Goal: Transaction & Acquisition: Download file/media

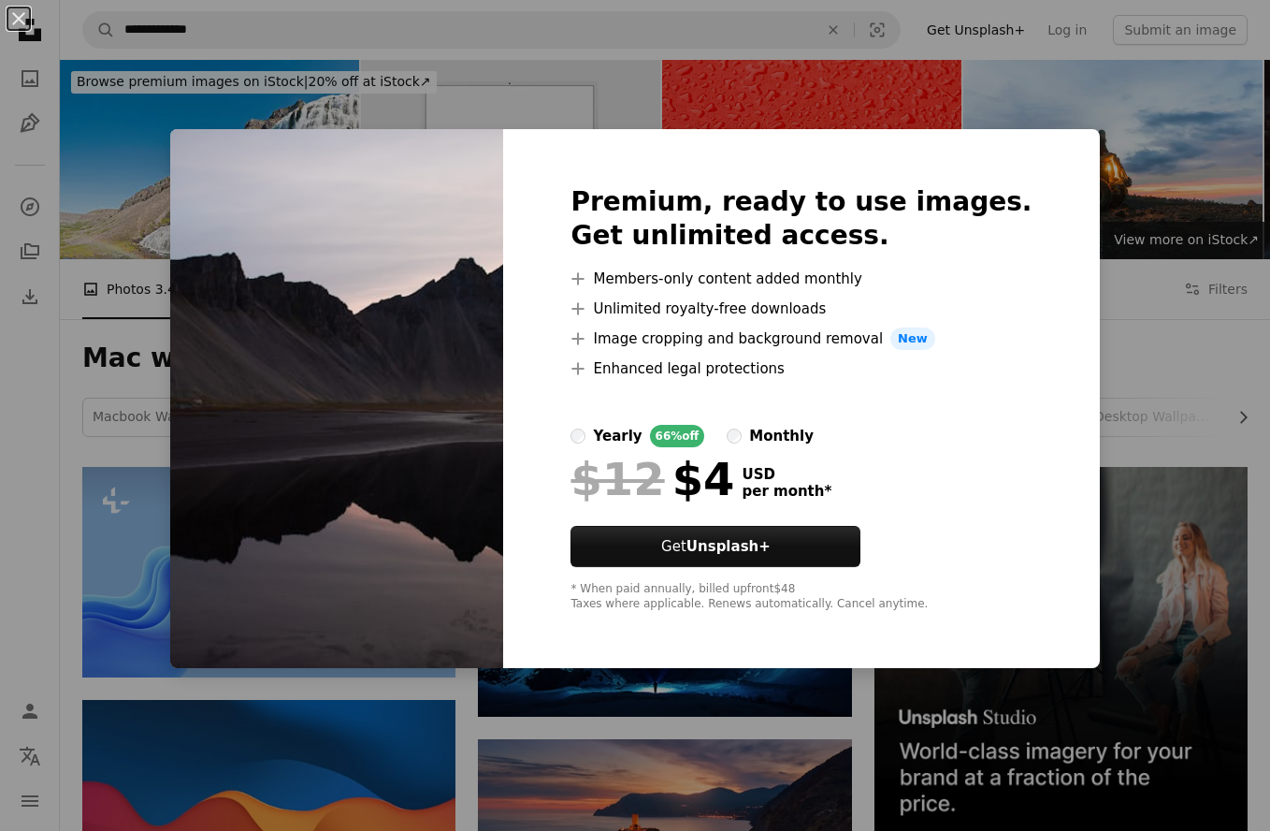
scroll to position [7134, 0]
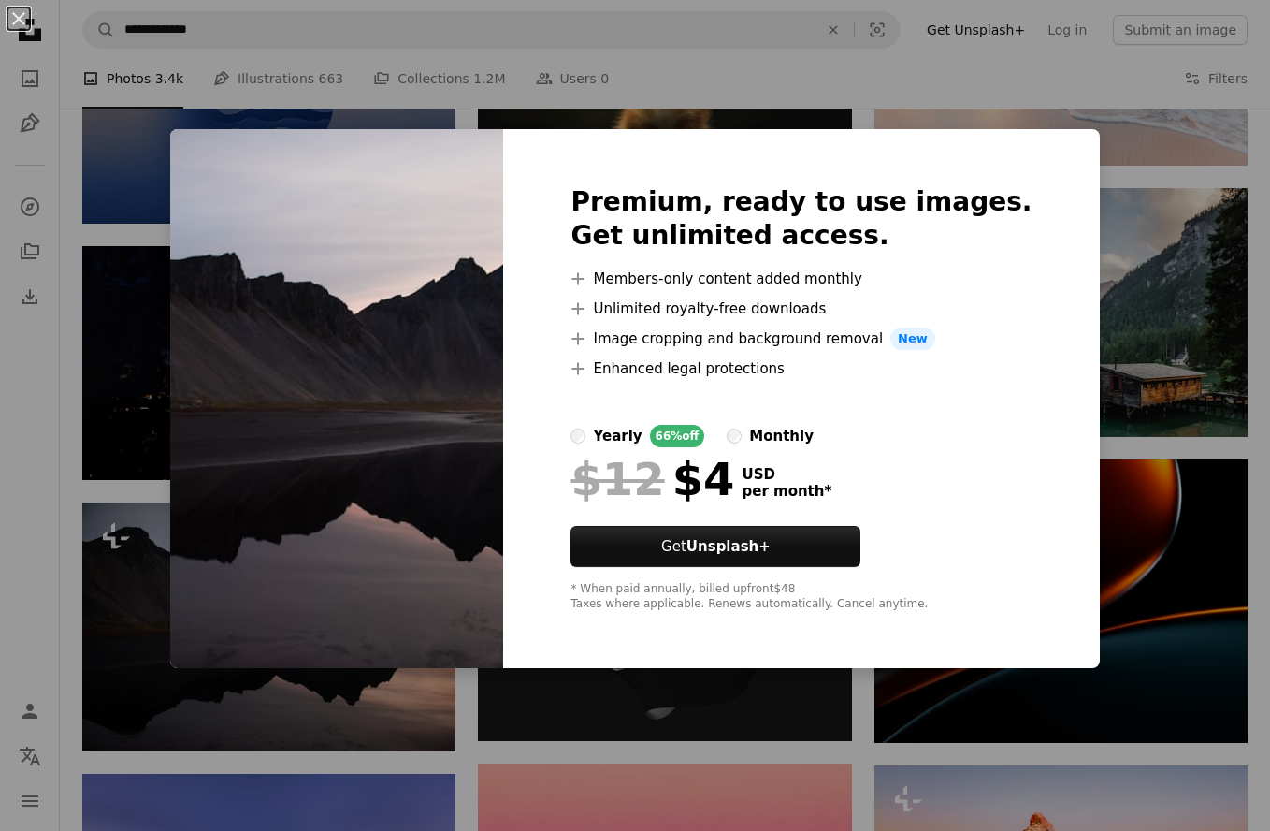
click at [1070, 297] on div "An X shape Premium, ready to use images. Get unlimited access. A plus sign Memb…" at bounding box center [635, 415] width 1270 height 831
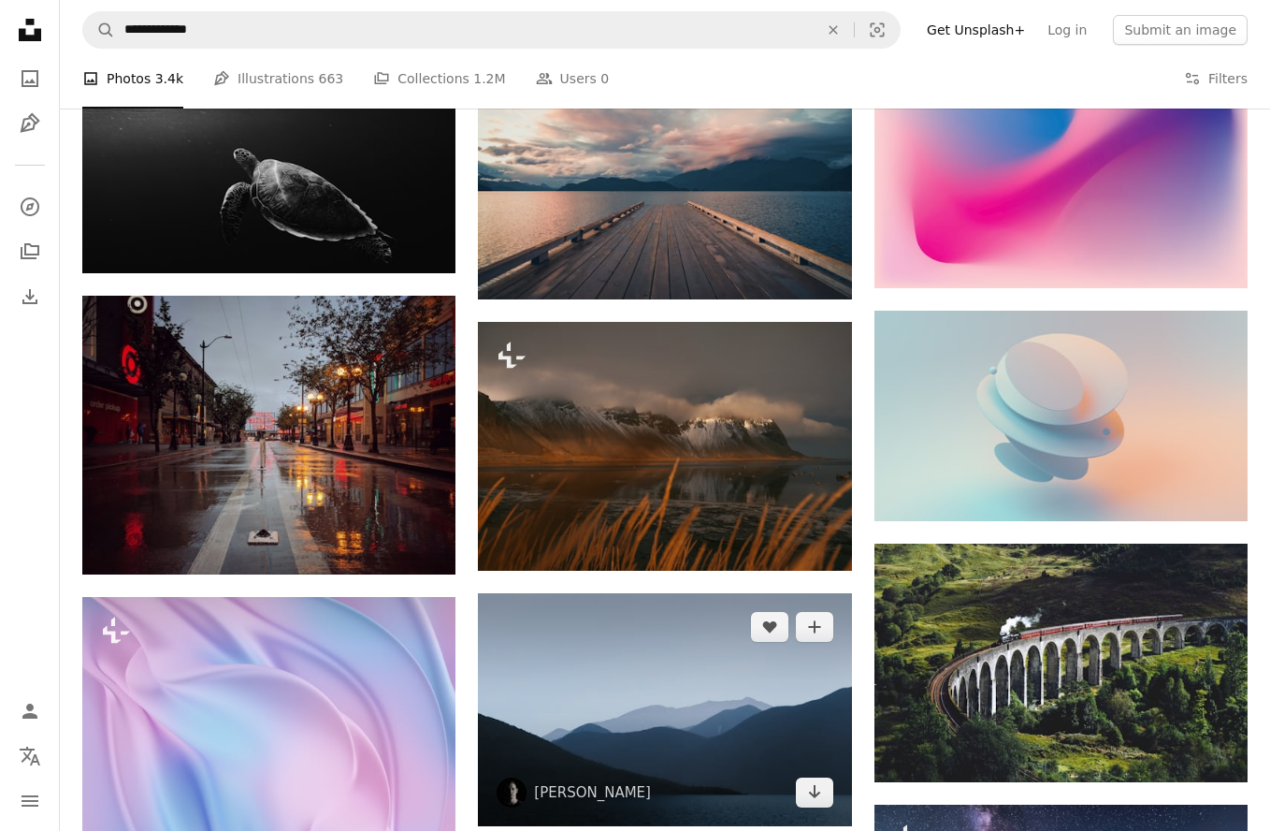
scroll to position [8302, 0]
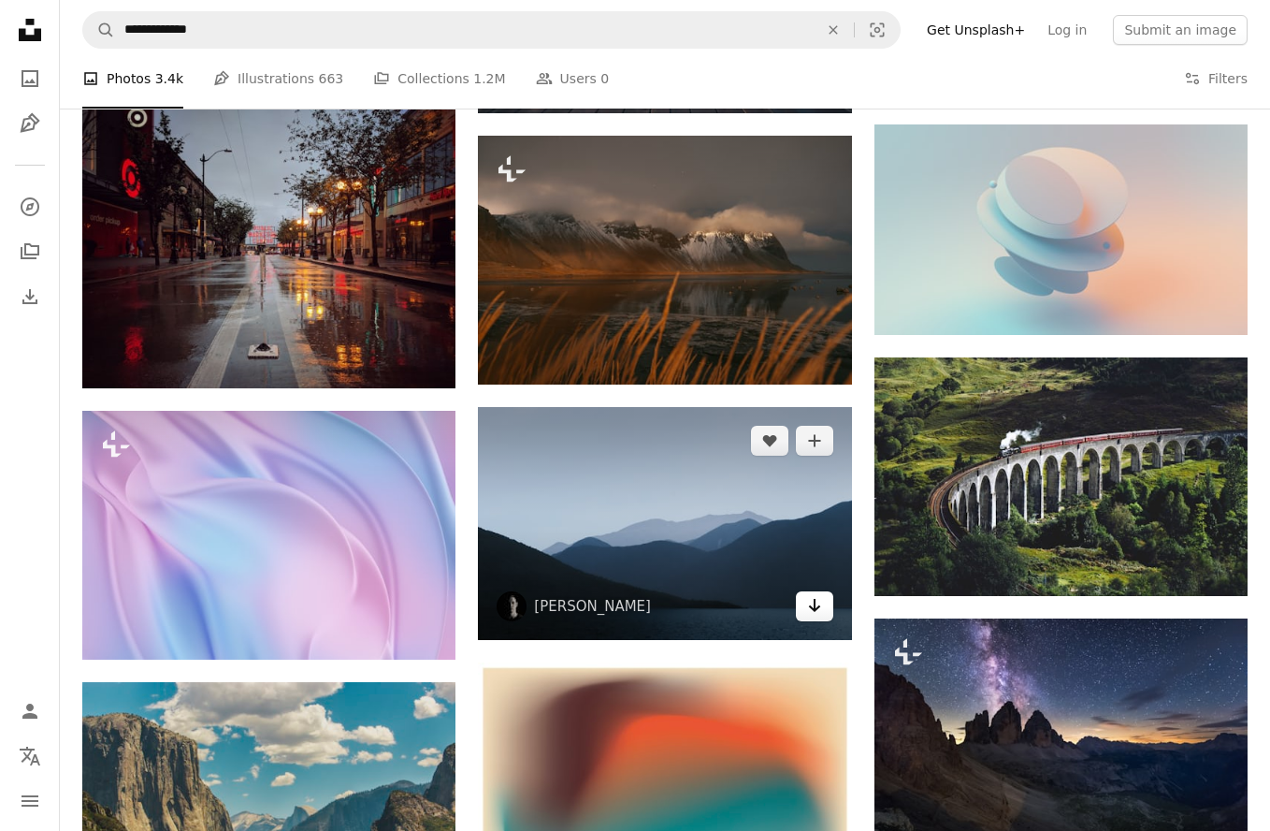
click at [808, 607] on icon "Arrow pointing down" at bounding box center [814, 605] width 15 height 22
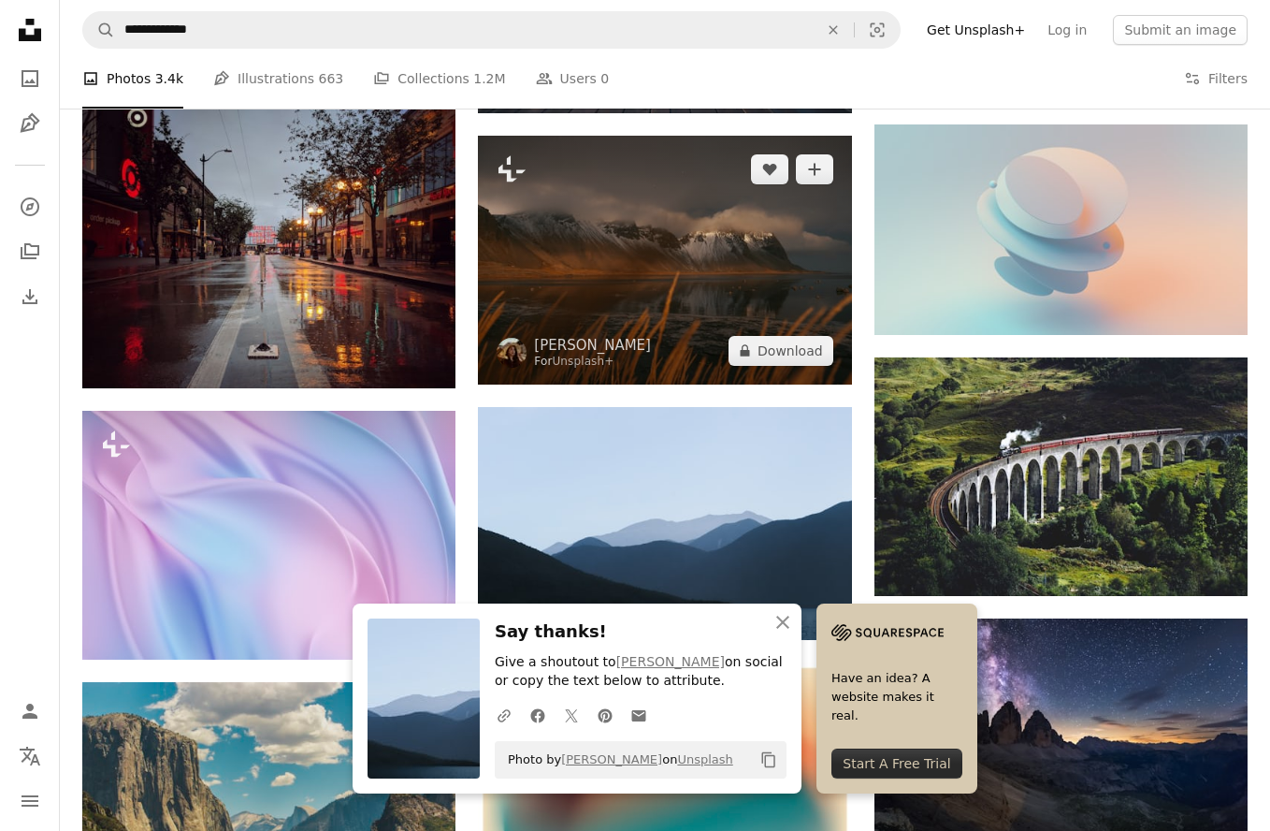
click at [660, 219] on img at bounding box center [664, 260] width 373 height 249
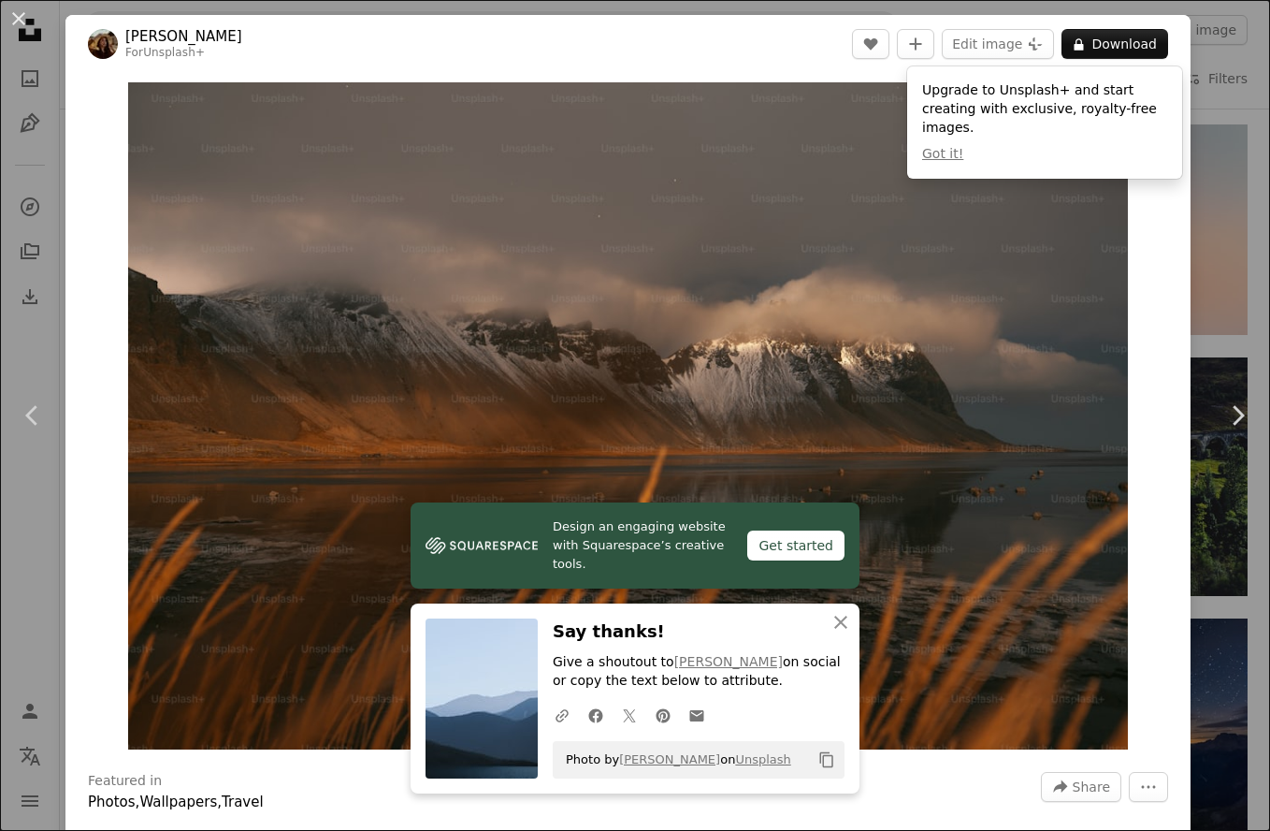
drag, startPoint x: 15, startPoint y: 20, endPoint x: 167, endPoint y: 173, distance: 216.3
click at [16, 20] on button "An X shape" at bounding box center [18, 18] width 22 height 22
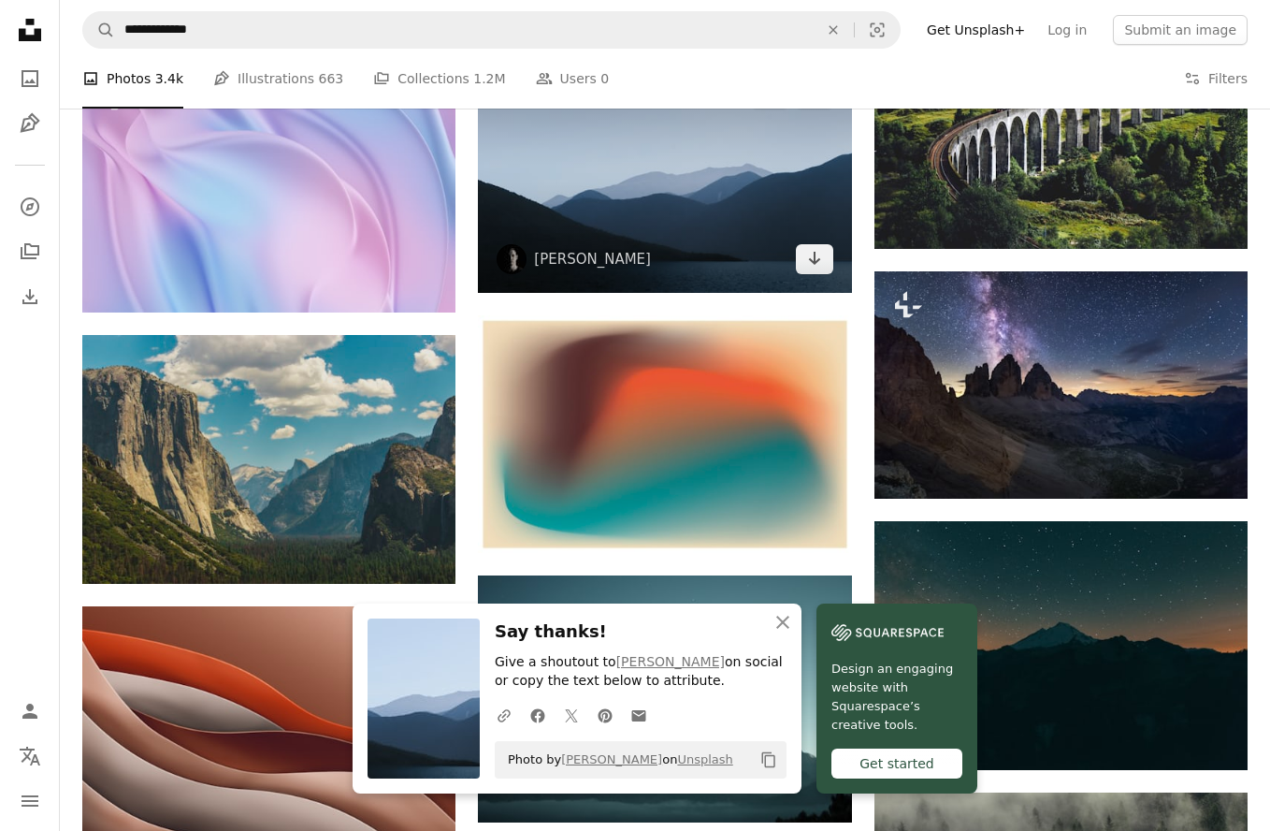
scroll to position [9054, 0]
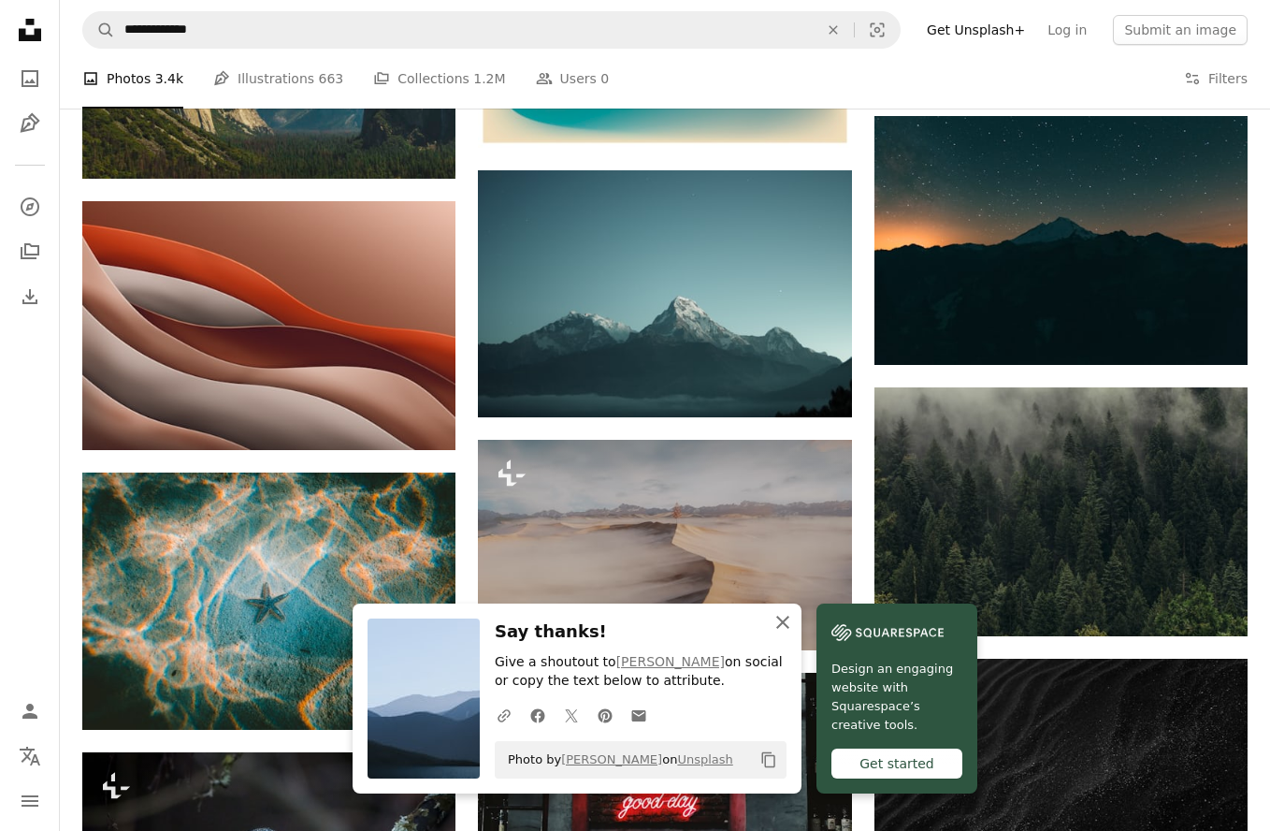
click at [774, 622] on icon "An X shape" at bounding box center [783, 622] width 22 height 22
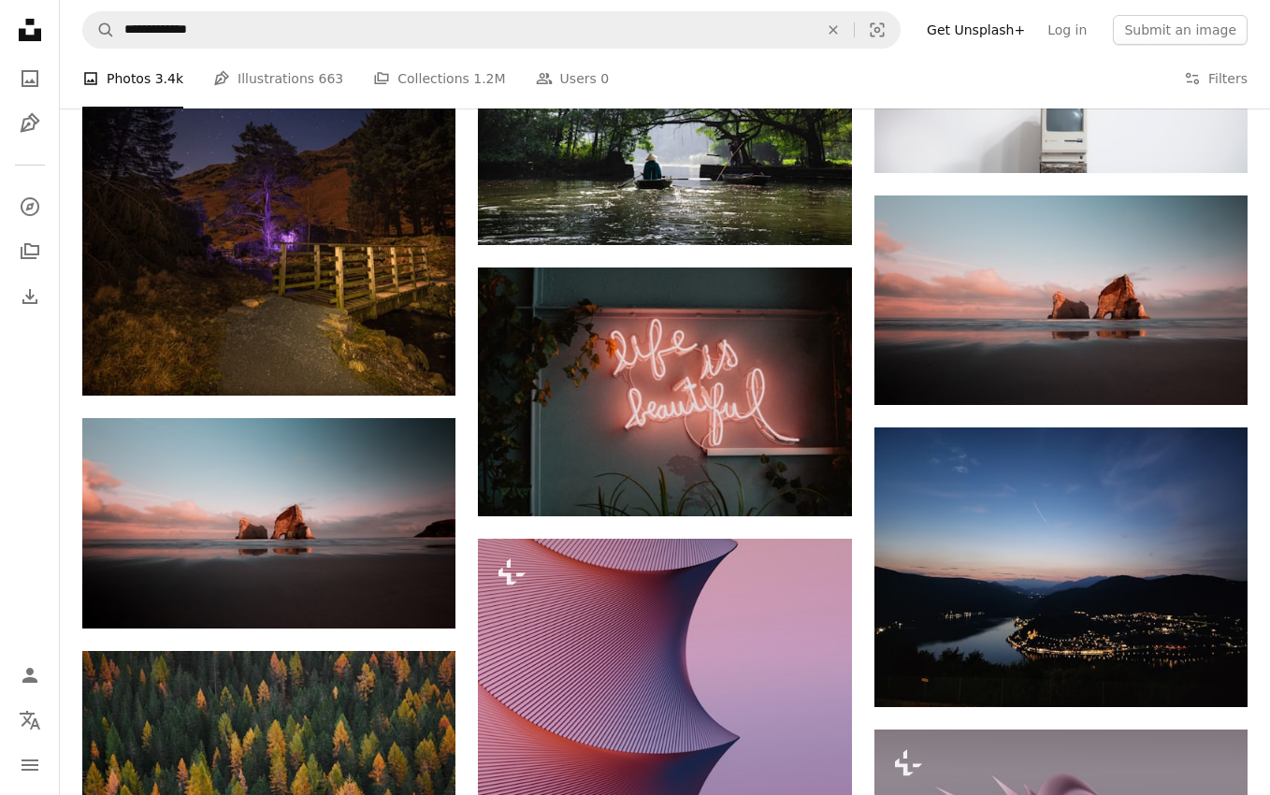
scroll to position [48300, 0]
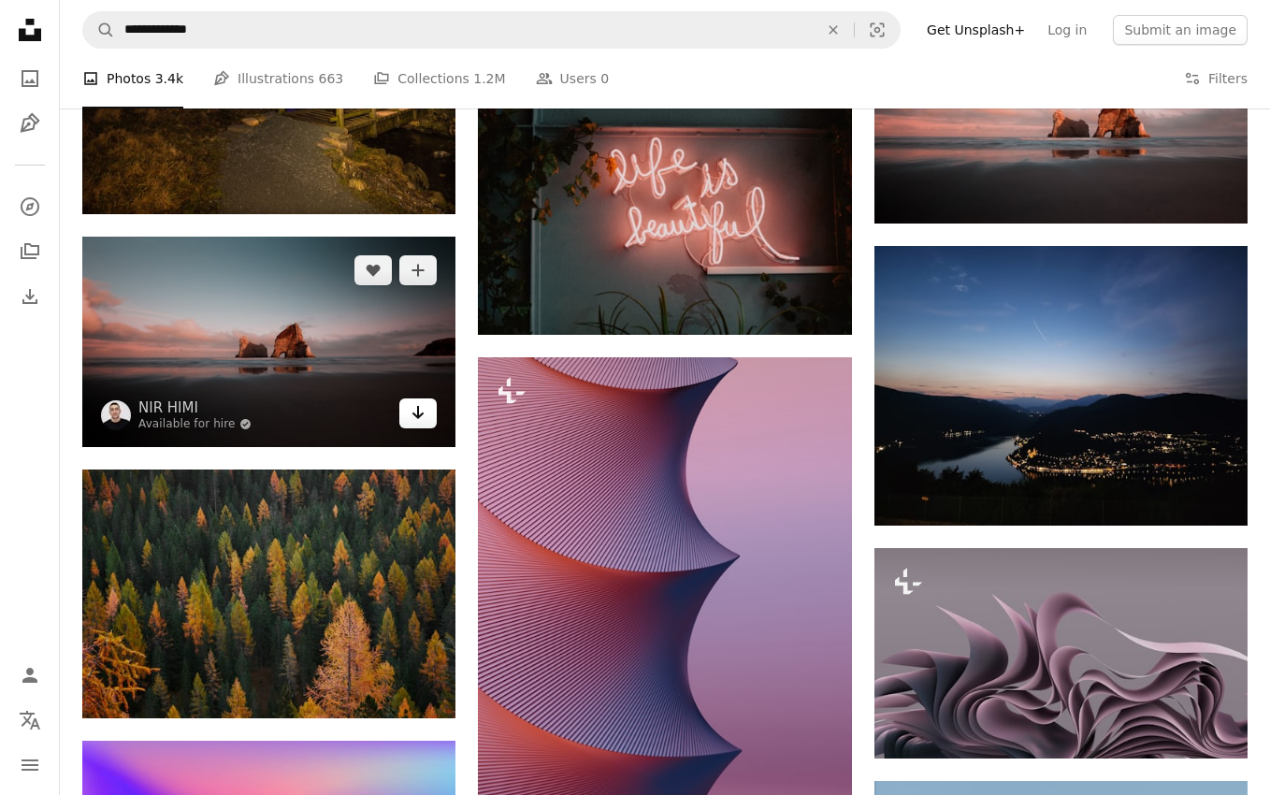
click at [427, 398] on link "Arrow pointing down" at bounding box center [417, 413] width 37 height 30
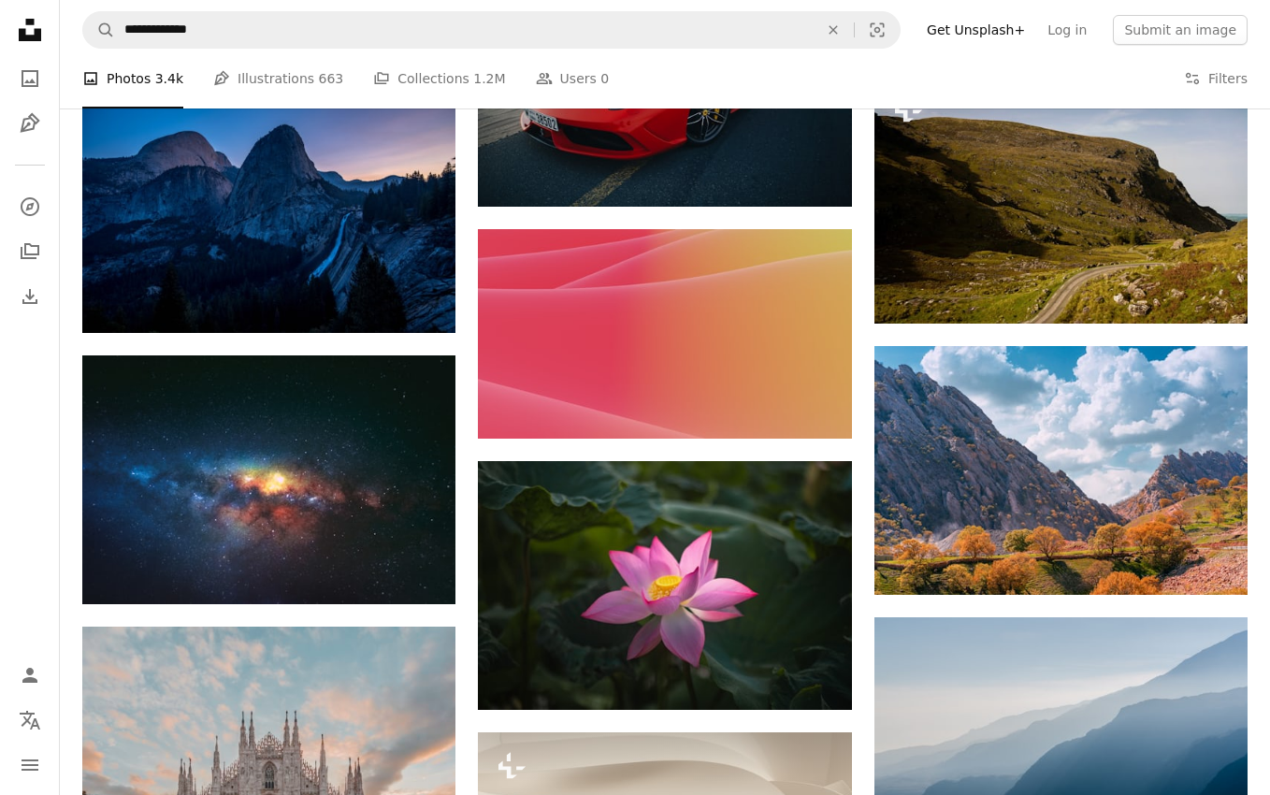
scroll to position [49825, 0]
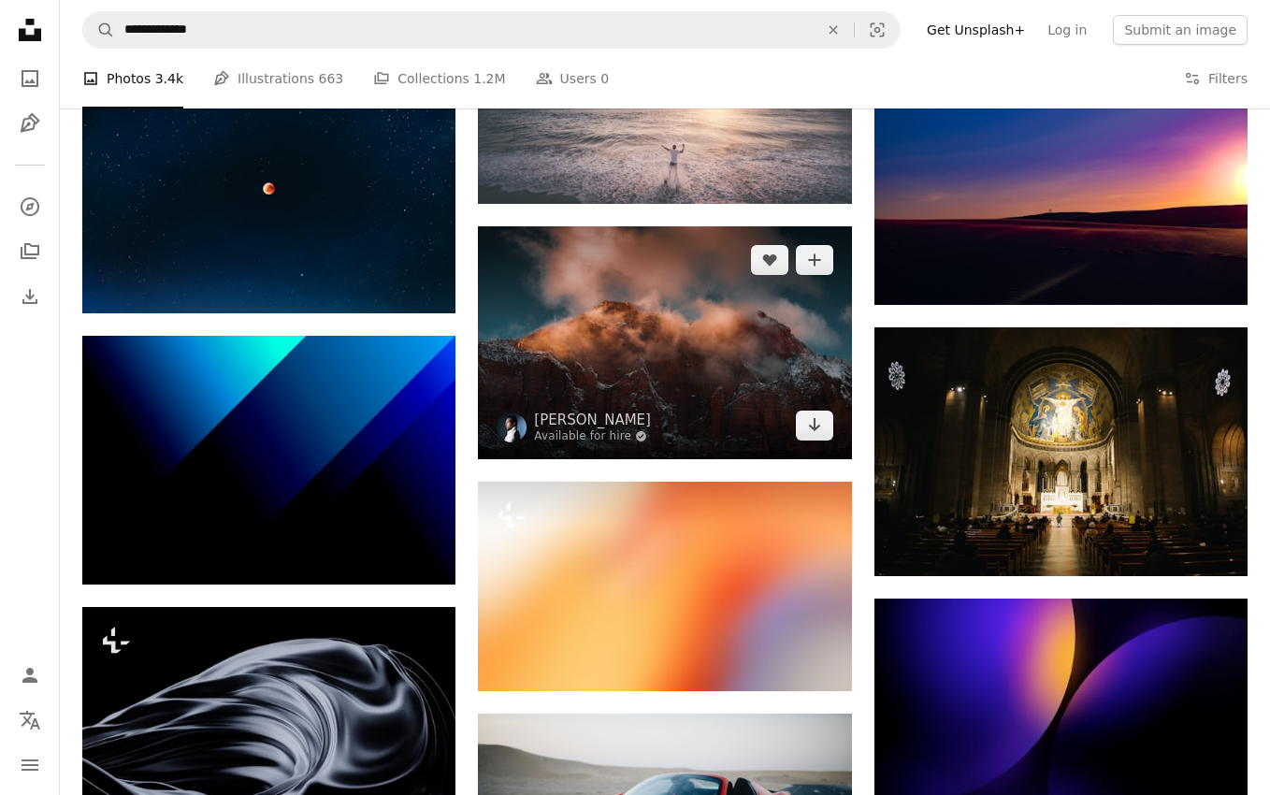
click at [664, 331] on img at bounding box center [664, 342] width 373 height 233
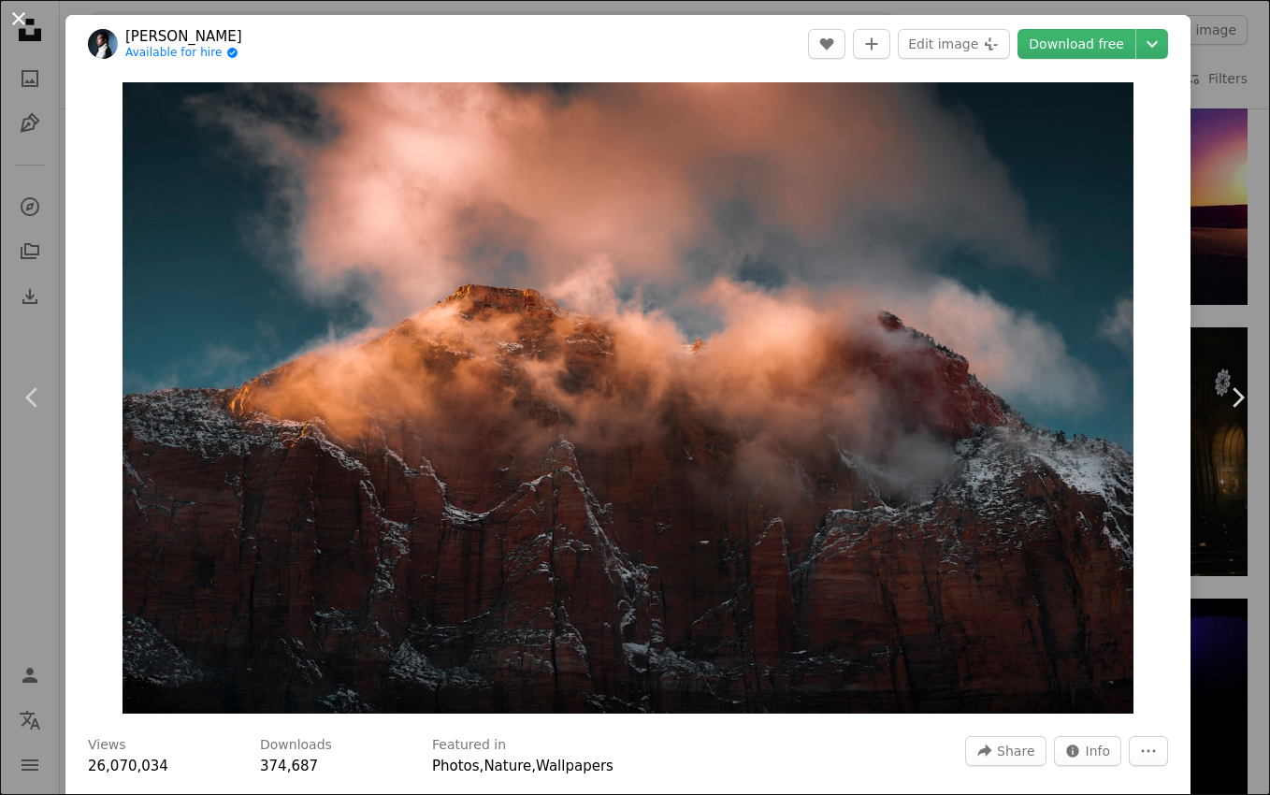
click at [26, 26] on button "An X shape" at bounding box center [18, 18] width 22 height 22
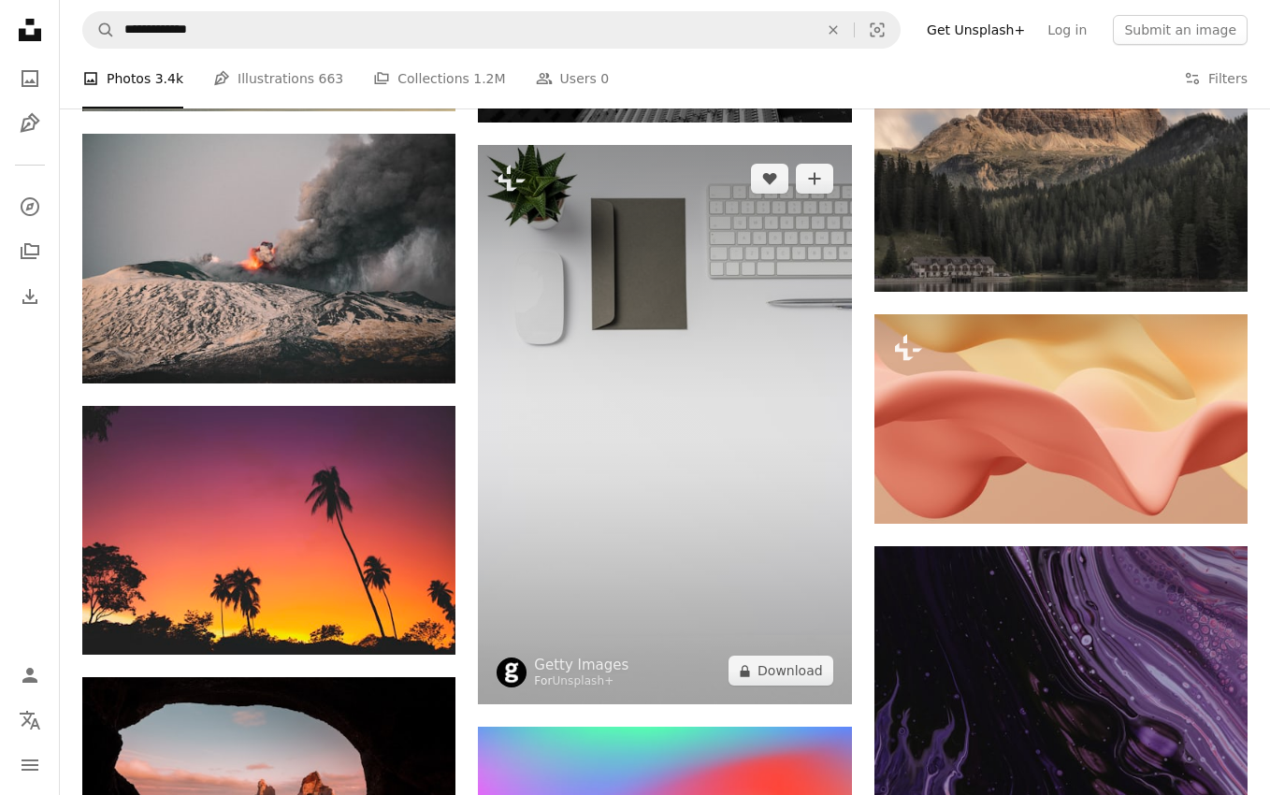
scroll to position [52909, 0]
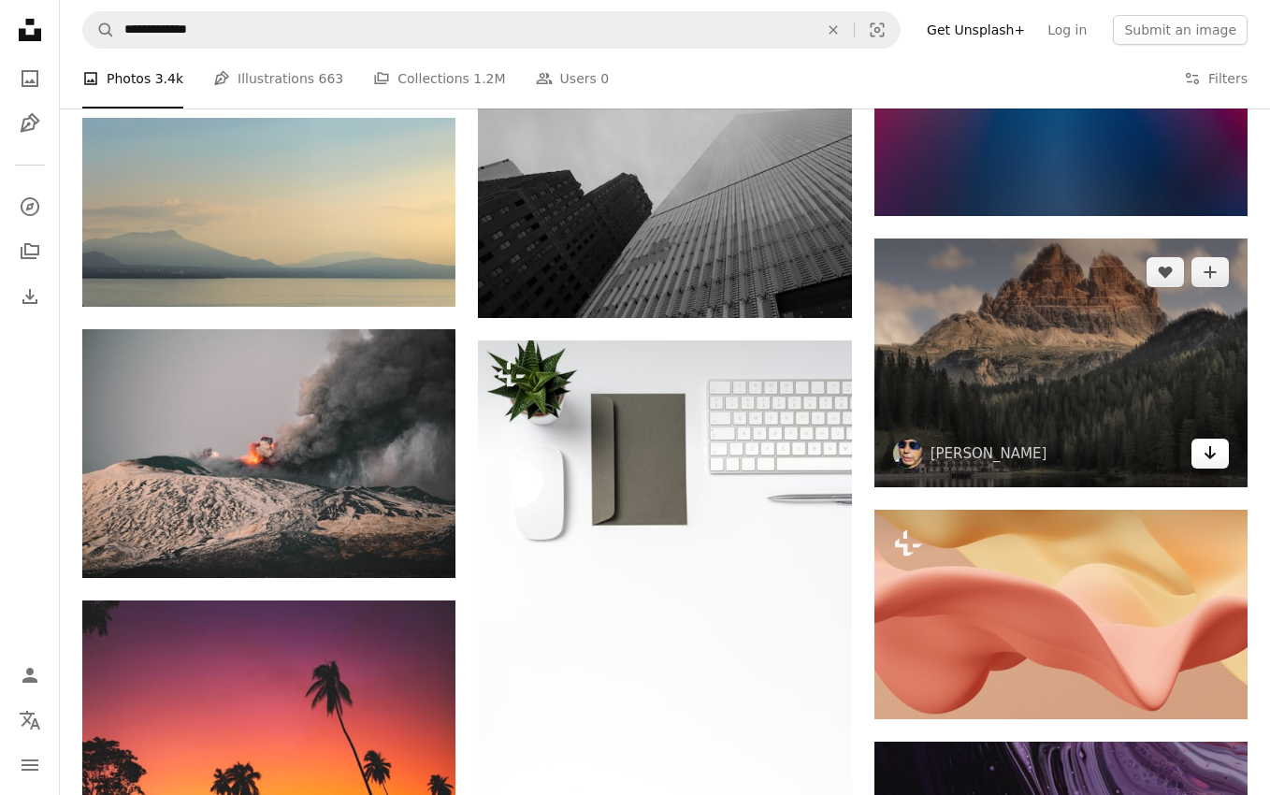
click at [1198, 439] on link "Arrow pointing down" at bounding box center [1210, 454] width 37 height 30
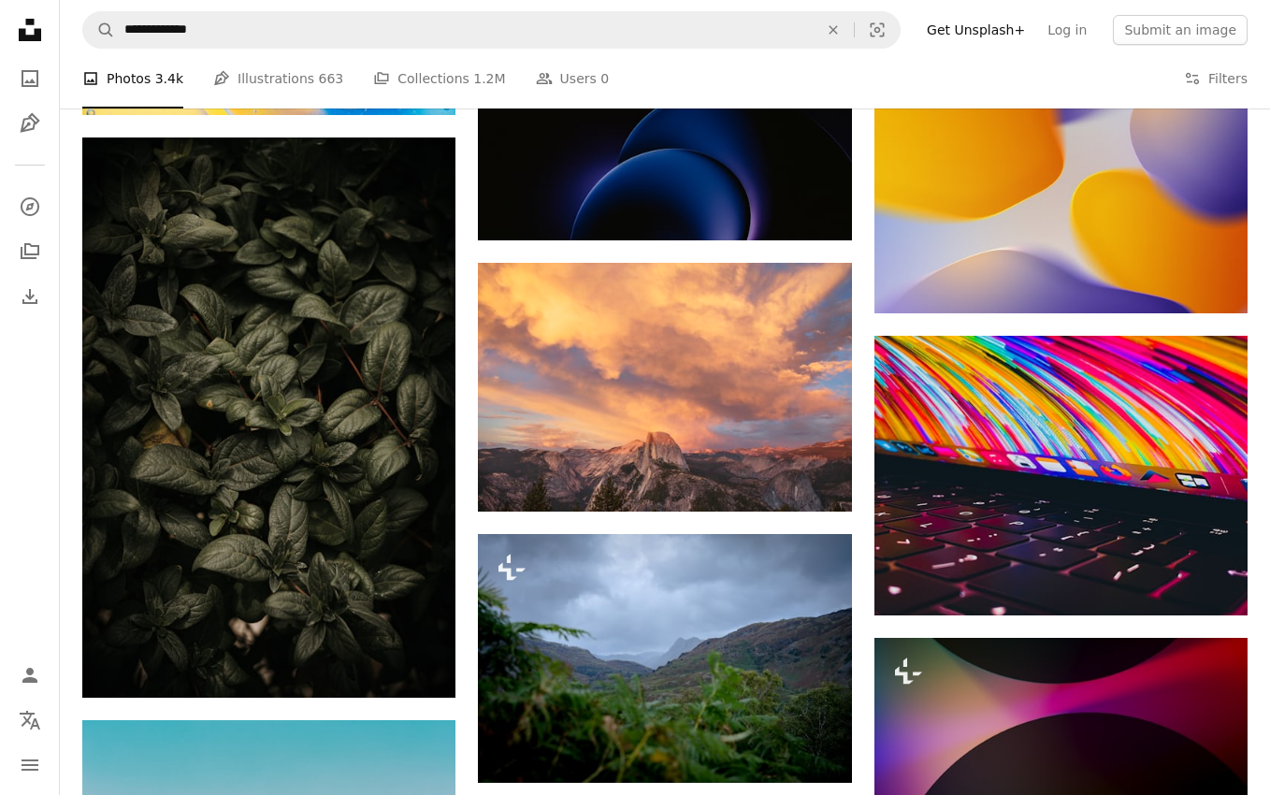
scroll to position [57374, 0]
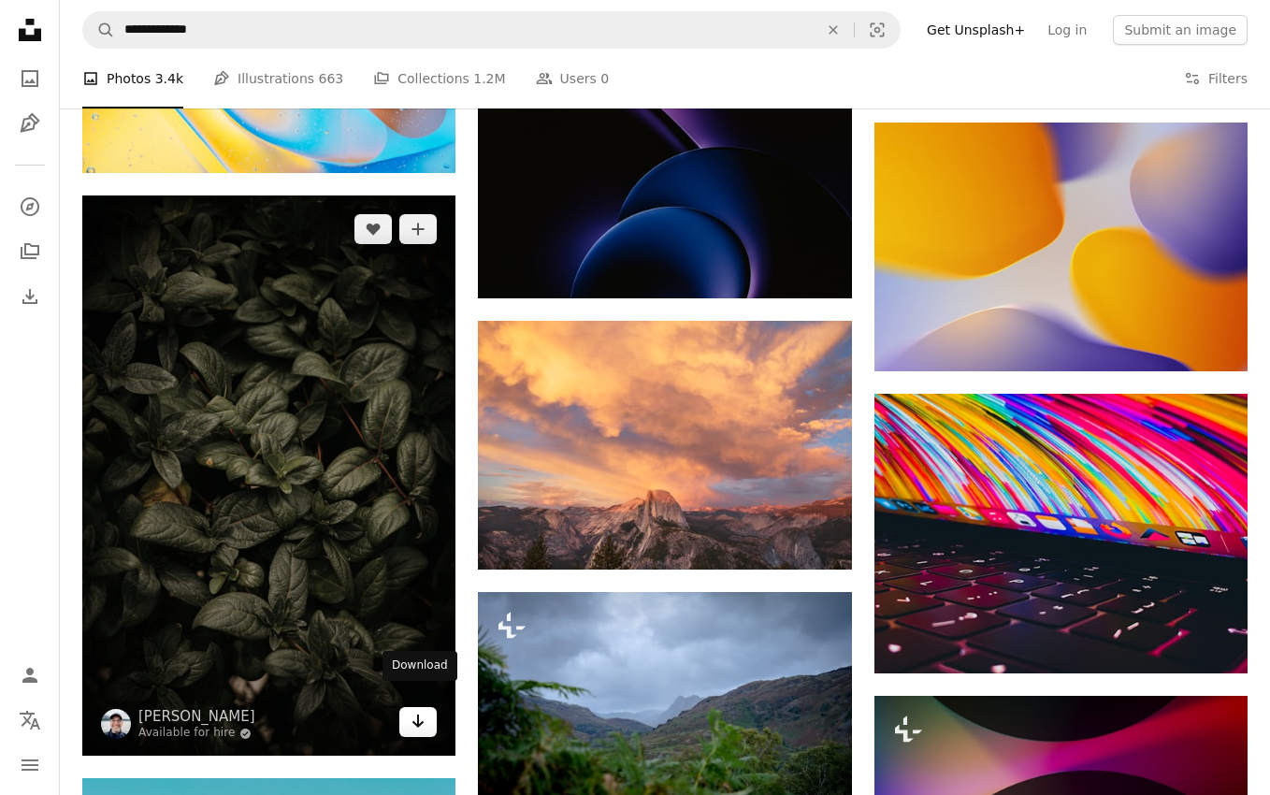
click at [423, 710] on icon "Arrow pointing down" at bounding box center [418, 721] width 15 height 22
